Goal: Task Accomplishment & Management: Manage account settings

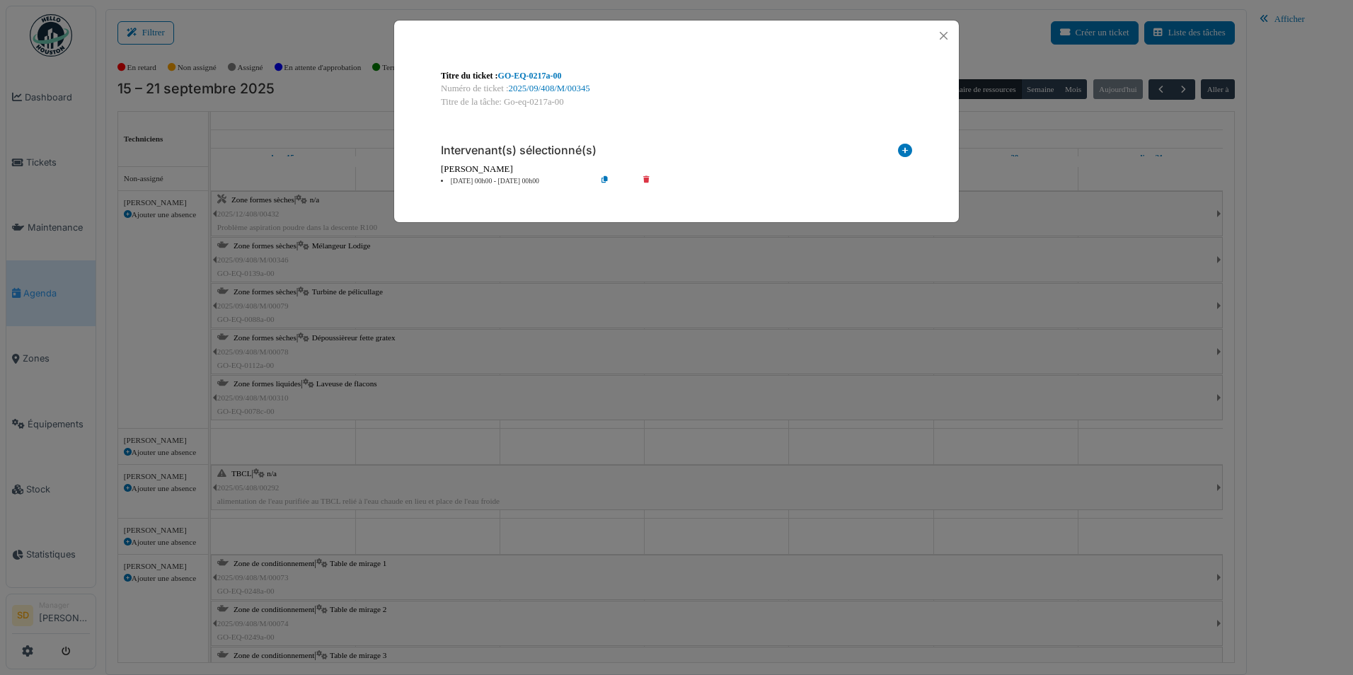
scroll to position [991, 0]
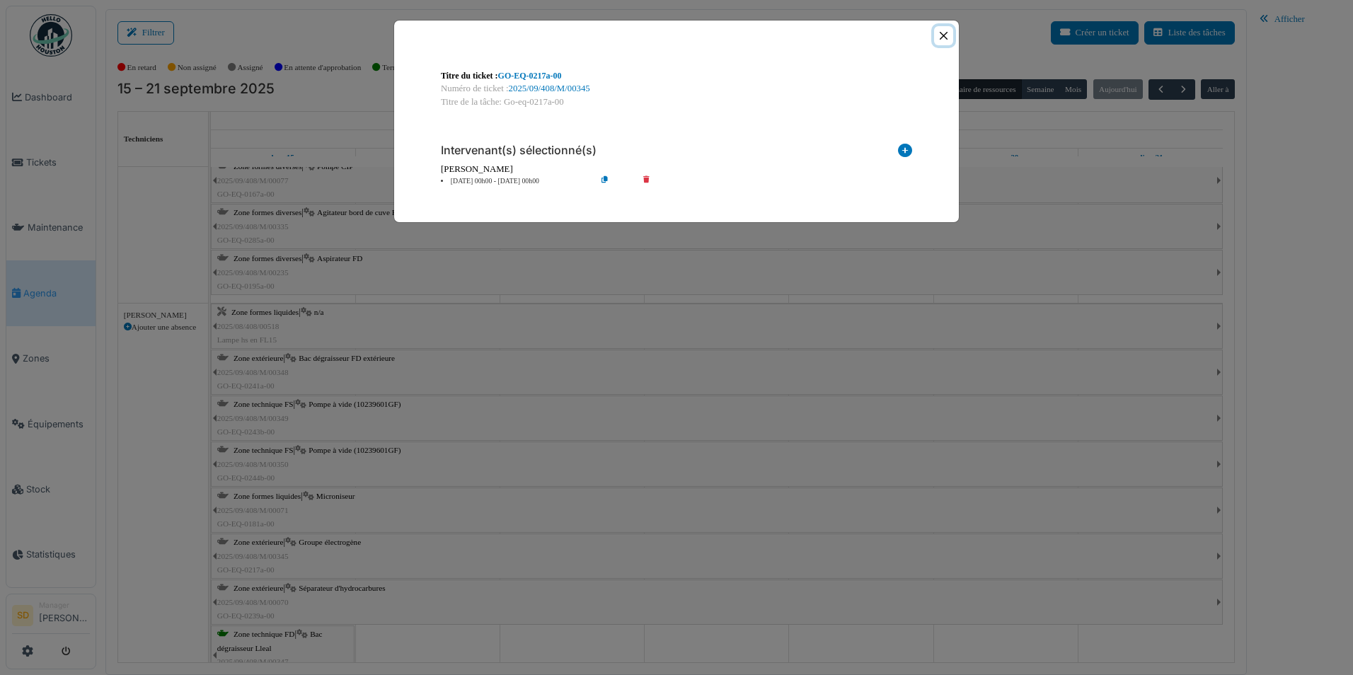
click at [937, 38] on button "Close" at bounding box center [943, 35] width 19 height 19
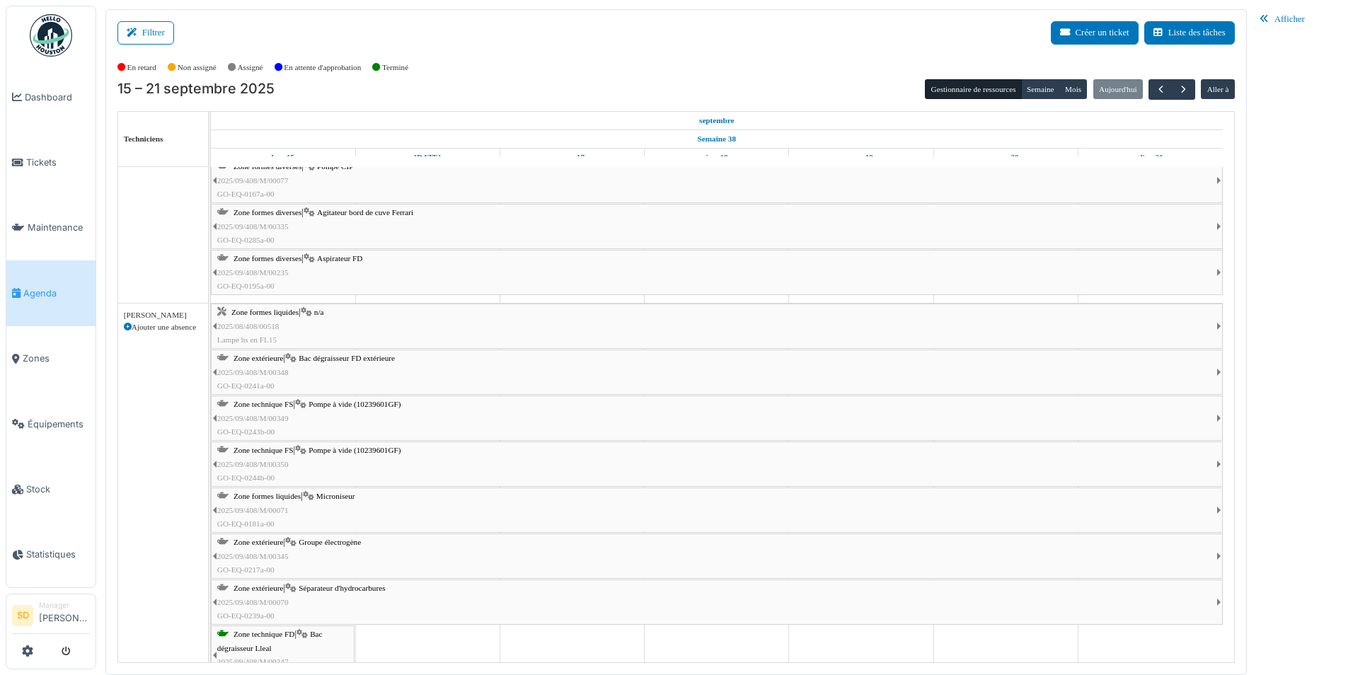
click at [44, 36] on img at bounding box center [51, 35] width 42 height 42
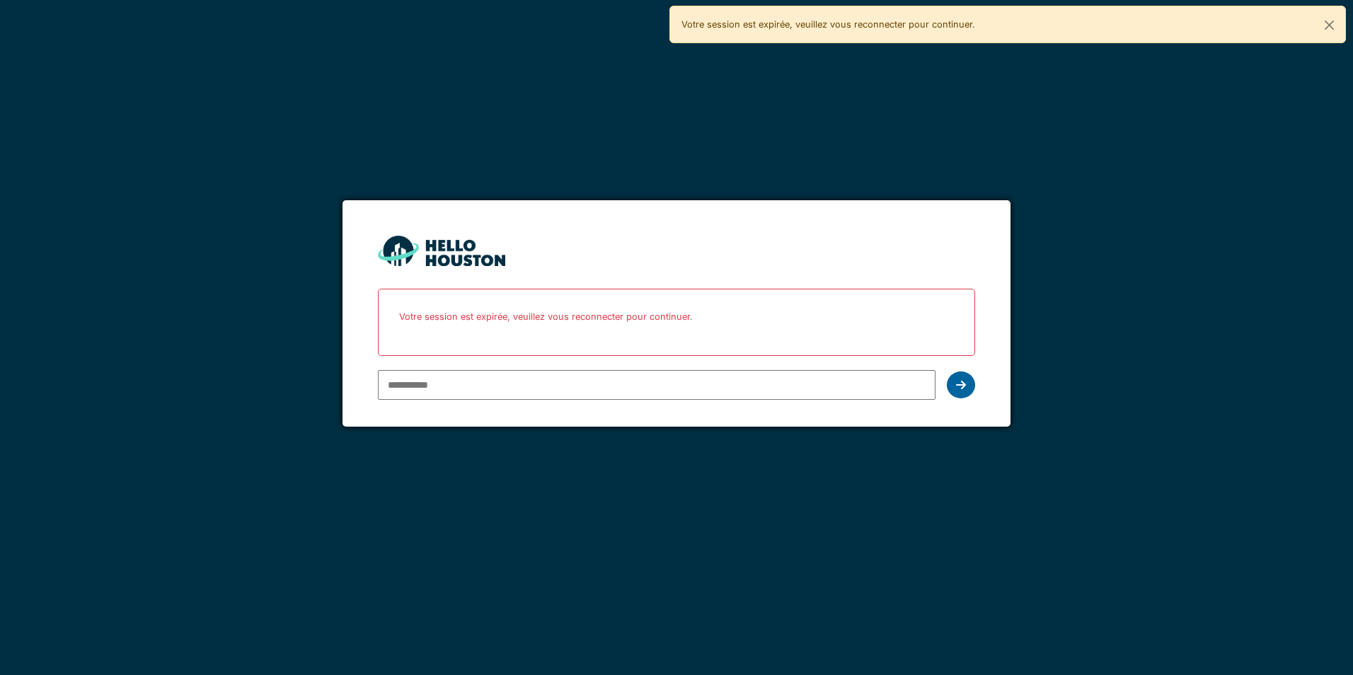
type input "**********"
click at [956, 393] on div at bounding box center [961, 385] width 28 height 27
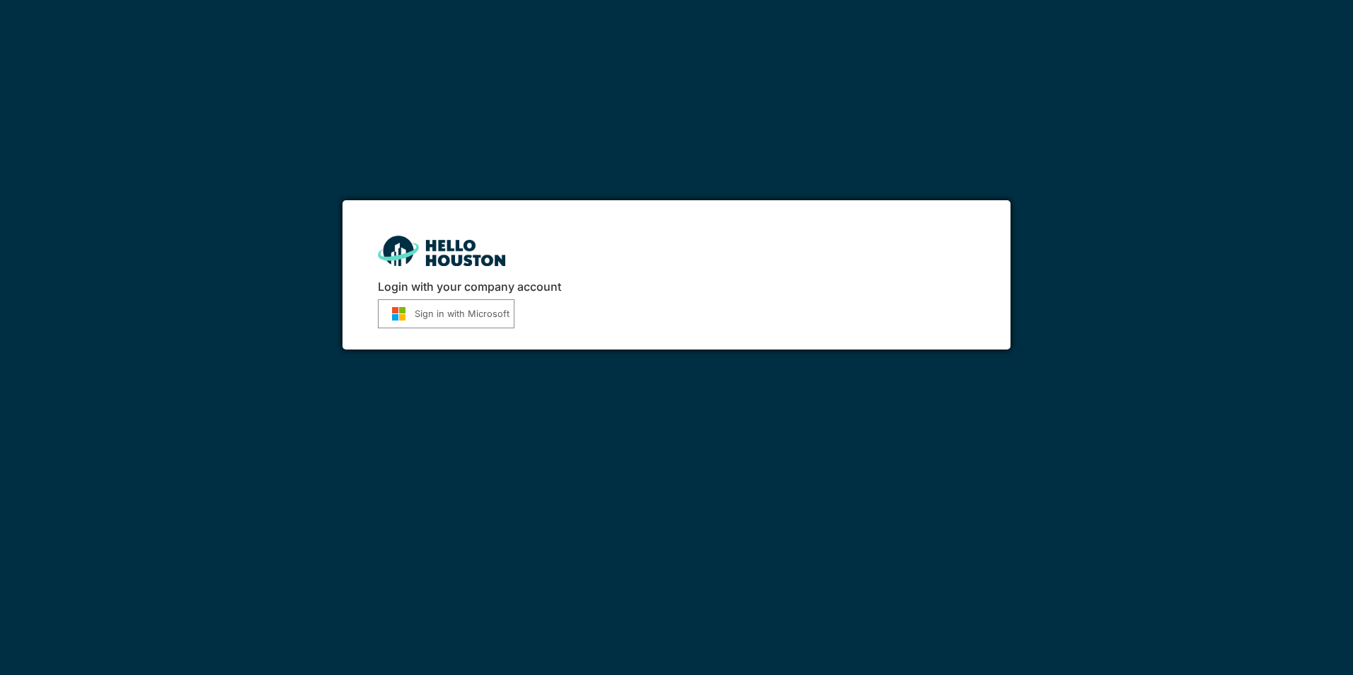
click at [452, 313] on button "Sign in with Microsoft" at bounding box center [446, 313] width 137 height 29
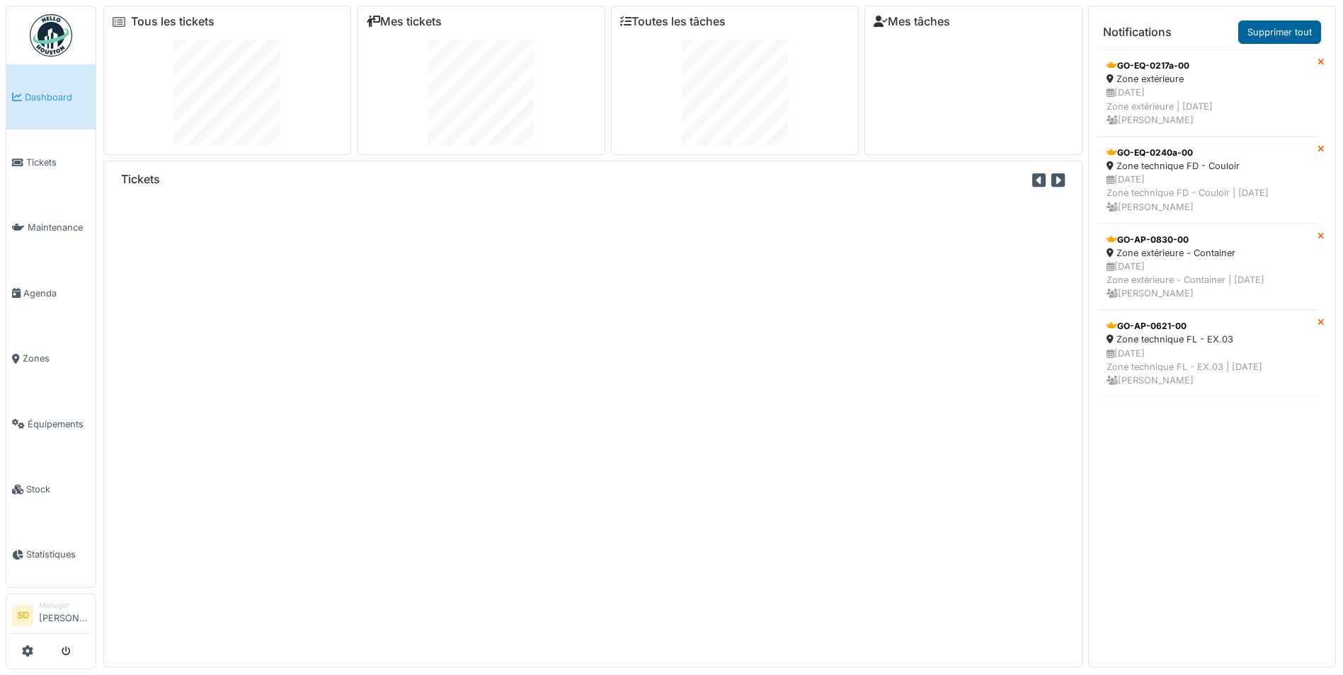
click at [1257, 33] on link "Supprimer tout" at bounding box center [1279, 32] width 83 height 23
